Goal: Task Accomplishment & Management: Use online tool/utility

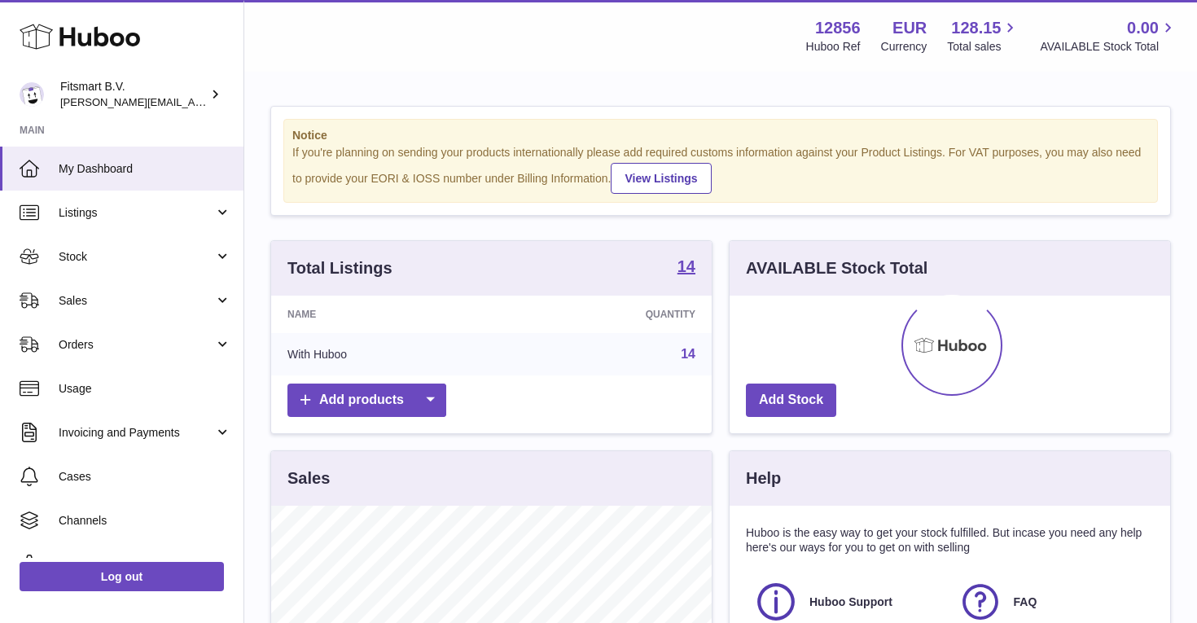
scroll to position [254, 441]
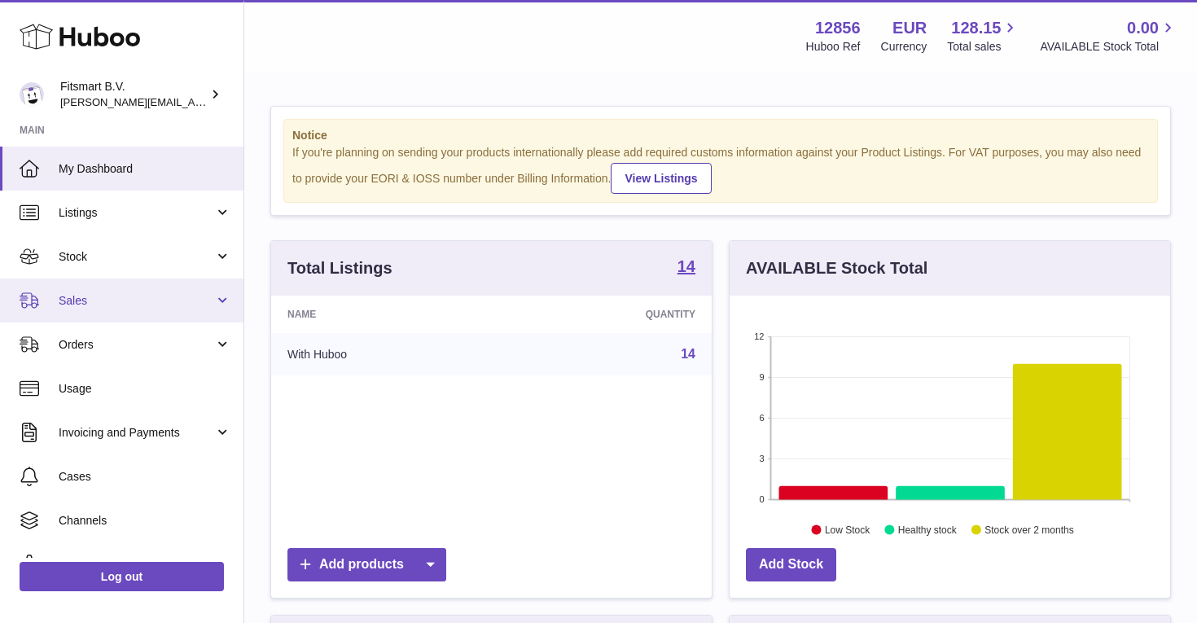
click at [81, 307] on link "Sales" at bounding box center [122, 301] width 244 height 44
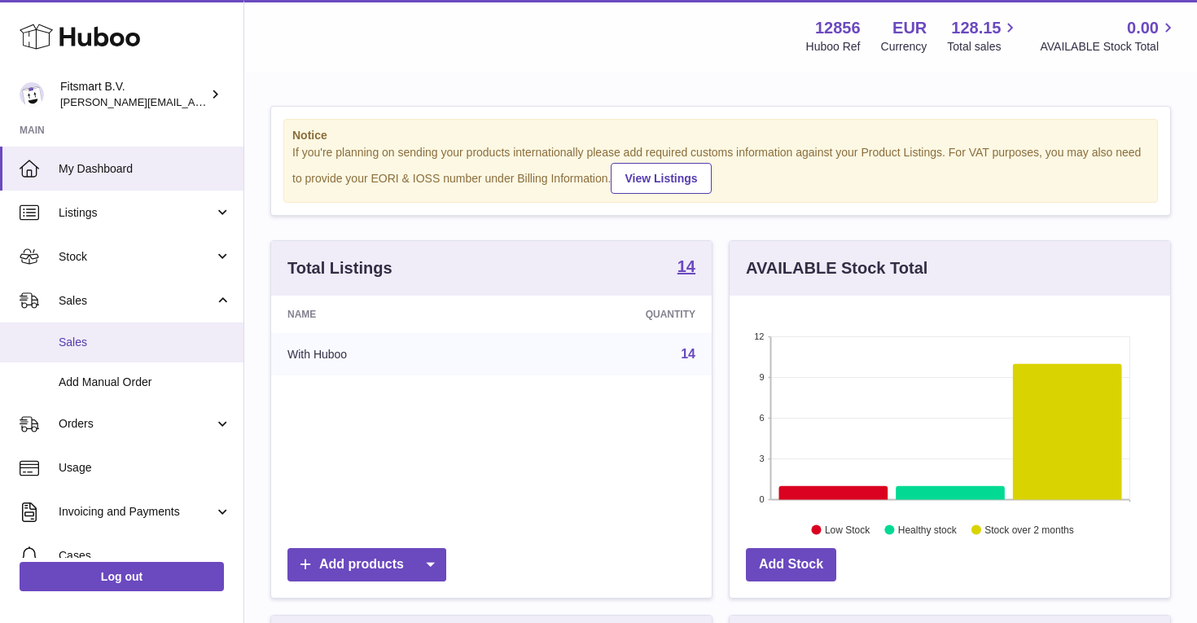
click at [73, 350] on link "Sales" at bounding box center [122, 343] width 244 height 40
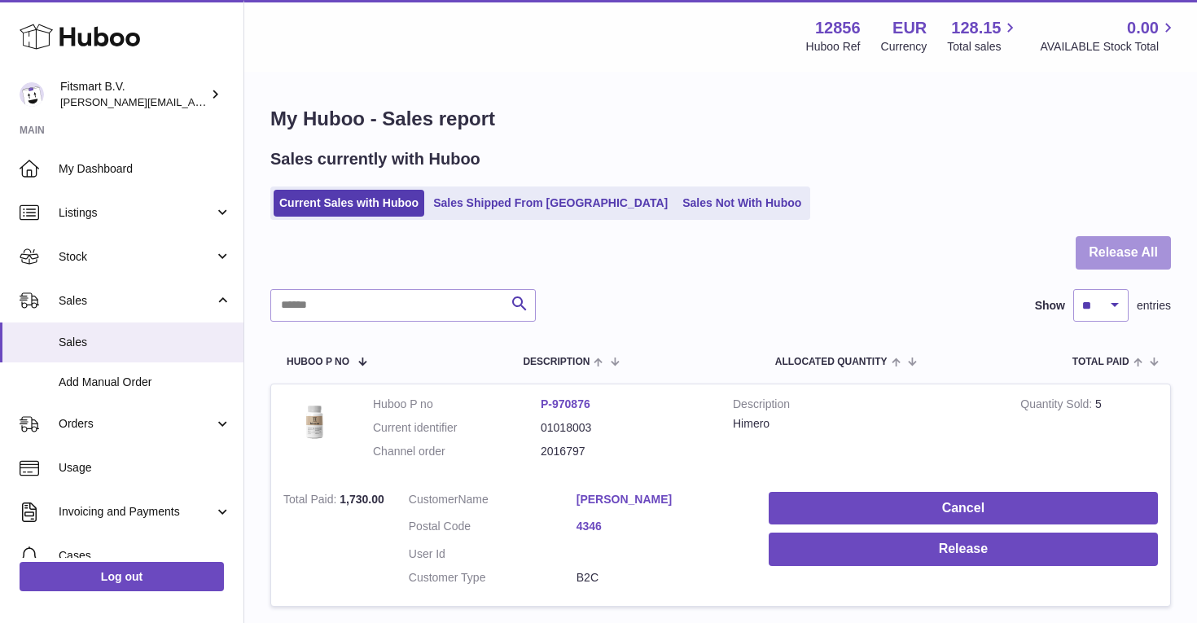
click at [1127, 241] on button "Release All" at bounding box center [1123, 252] width 95 height 33
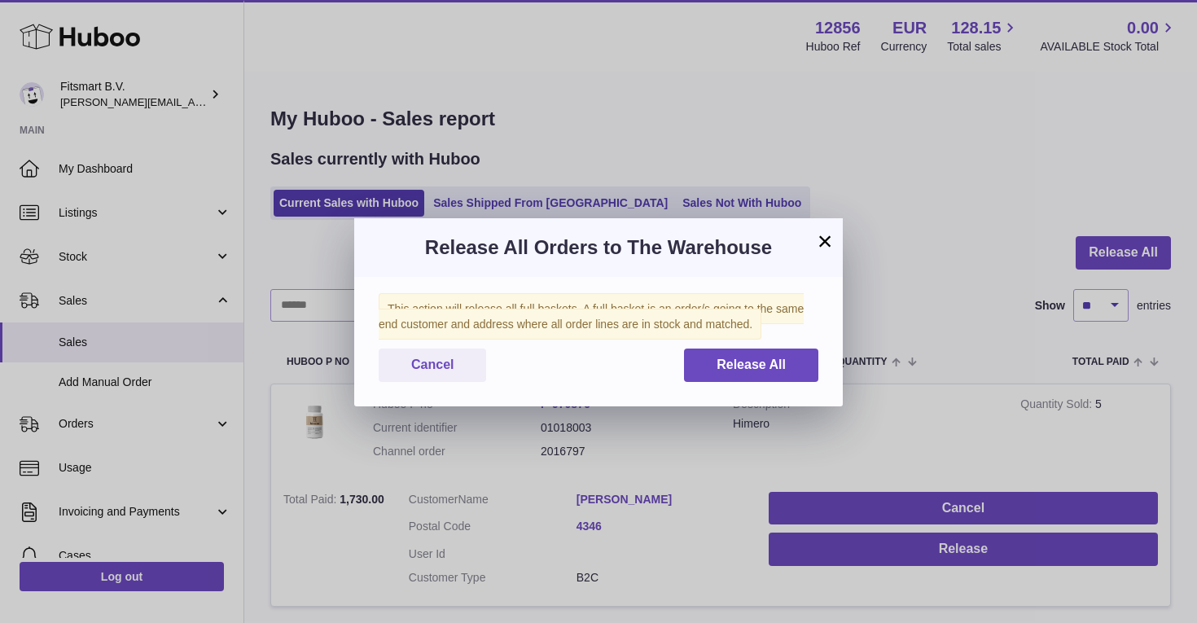
click at [837, 231] on div "Release All Orders to The Warehouse" at bounding box center [598, 247] width 489 height 59
click at [824, 234] on button "×" at bounding box center [825, 241] width 20 height 20
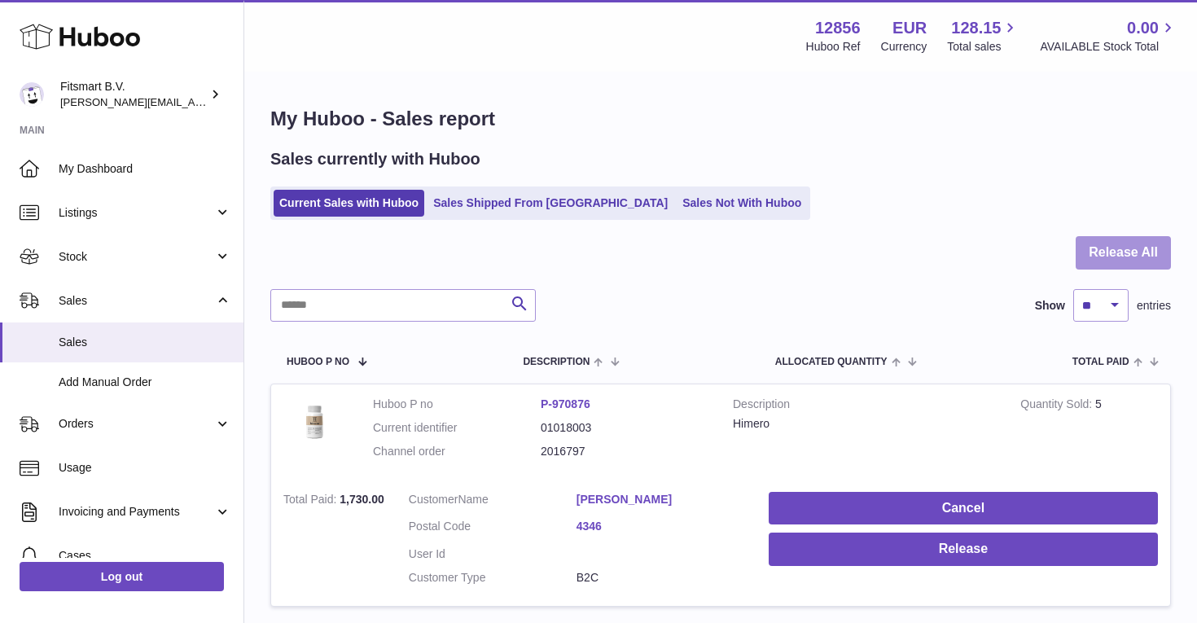
click at [1158, 252] on button "Release All" at bounding box center [1123, 252] width 95 height 33
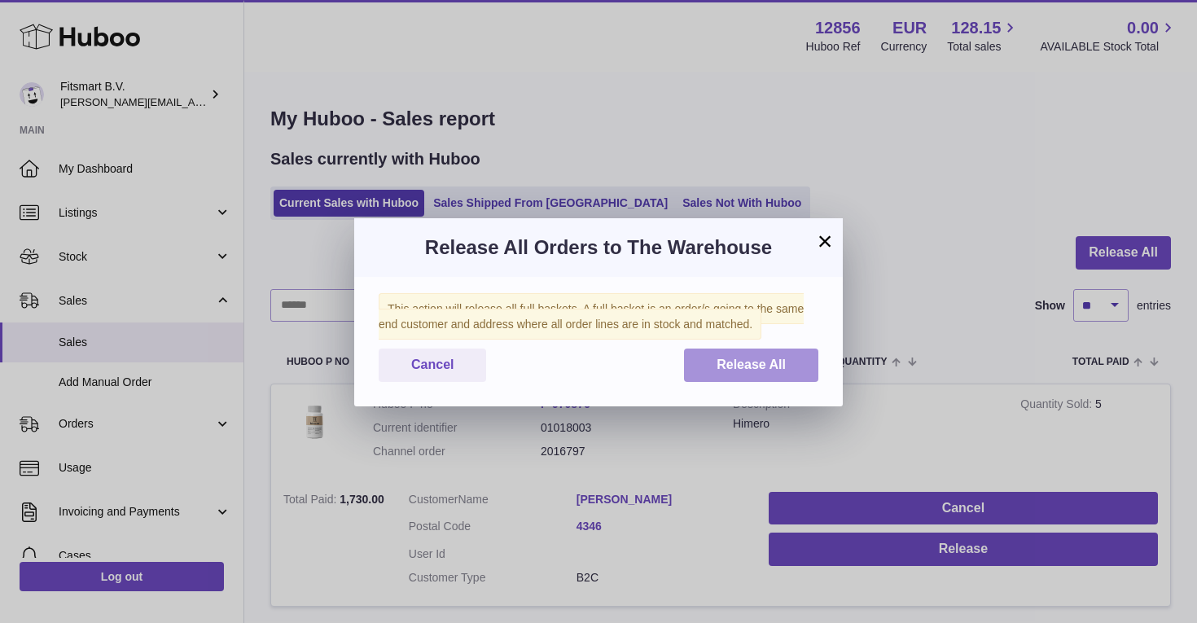
click at [752, 370] on span "Release All" at bounding box center [751, 365] width 69 height 14
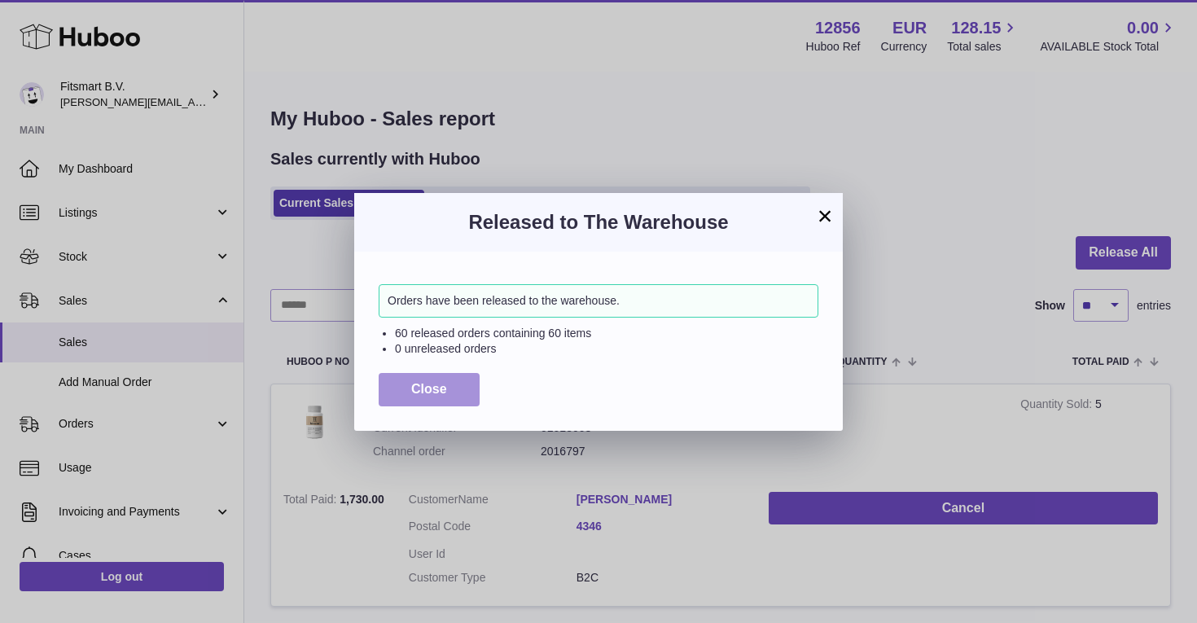
click at [464, 397] on button "Close" at bounding box center [429, 389] width 101 height 33
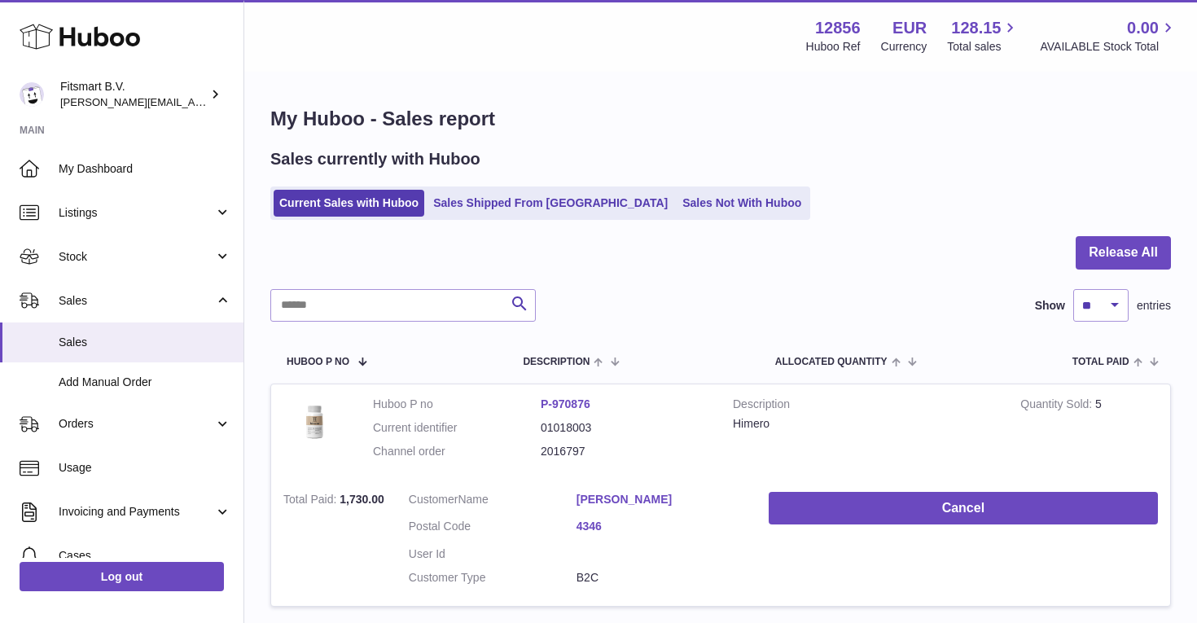
click at [496, 122] on h1 "My Huboo - Sales report" at bounding box center [720, 119] width 901 height 26
